Goal: Task Accomplishment & Management: Use online tool/utility

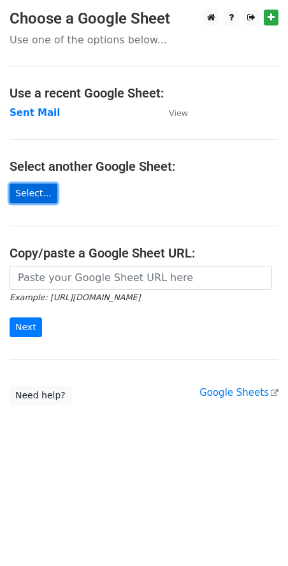
click at [24, 195] on link "Select..." at bounding box center [34, 194] width 48 height 20
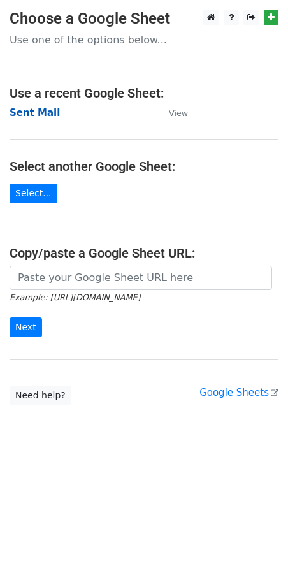
click at [48, 113] on strong "Sent Mail" at bounding box center [35, 112] width 50 height 11
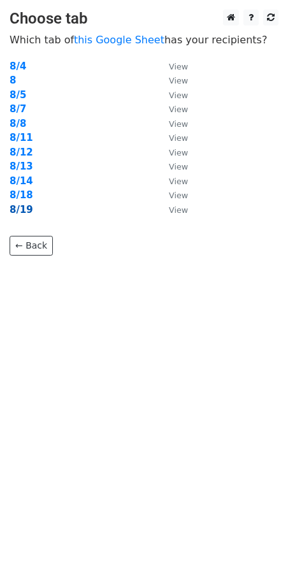
click at [24, 212] on strong "8/19" at bounding box center [22, 209] width 24 height 11
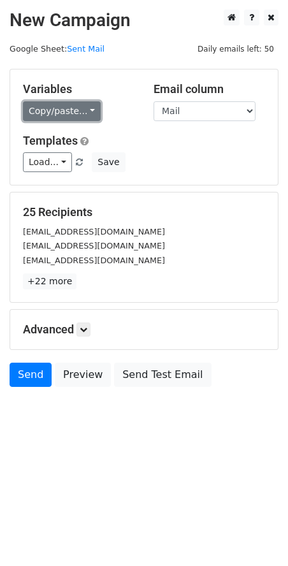
click at [68, 117] on link "Copy/paste..." at bounding box center [62, 111] width 78 height 20
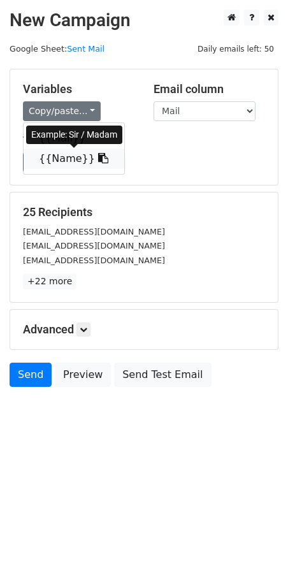
click at [50, 157] on link "{{Name}}" at bounding box center [74, 159] width 101 height 20
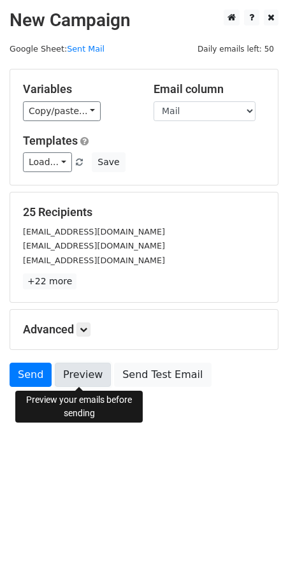
click at [91, 374] on link "Preview" at bounding box center [83, 375] width 56 height 24
click at [87, 332] on icon at bounding box center [84, 330] width 8 height 8
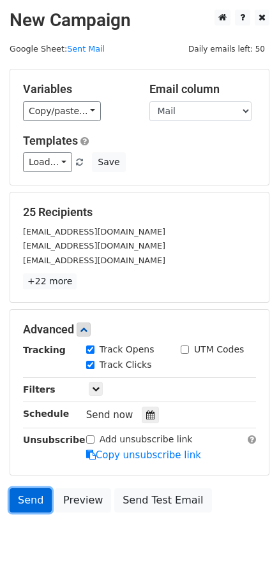
click at [36, 495] on link "Send" at bounding box center [31, 500] width 42 height 24
